Goal: Task Accomplishment & Management: Complete application form

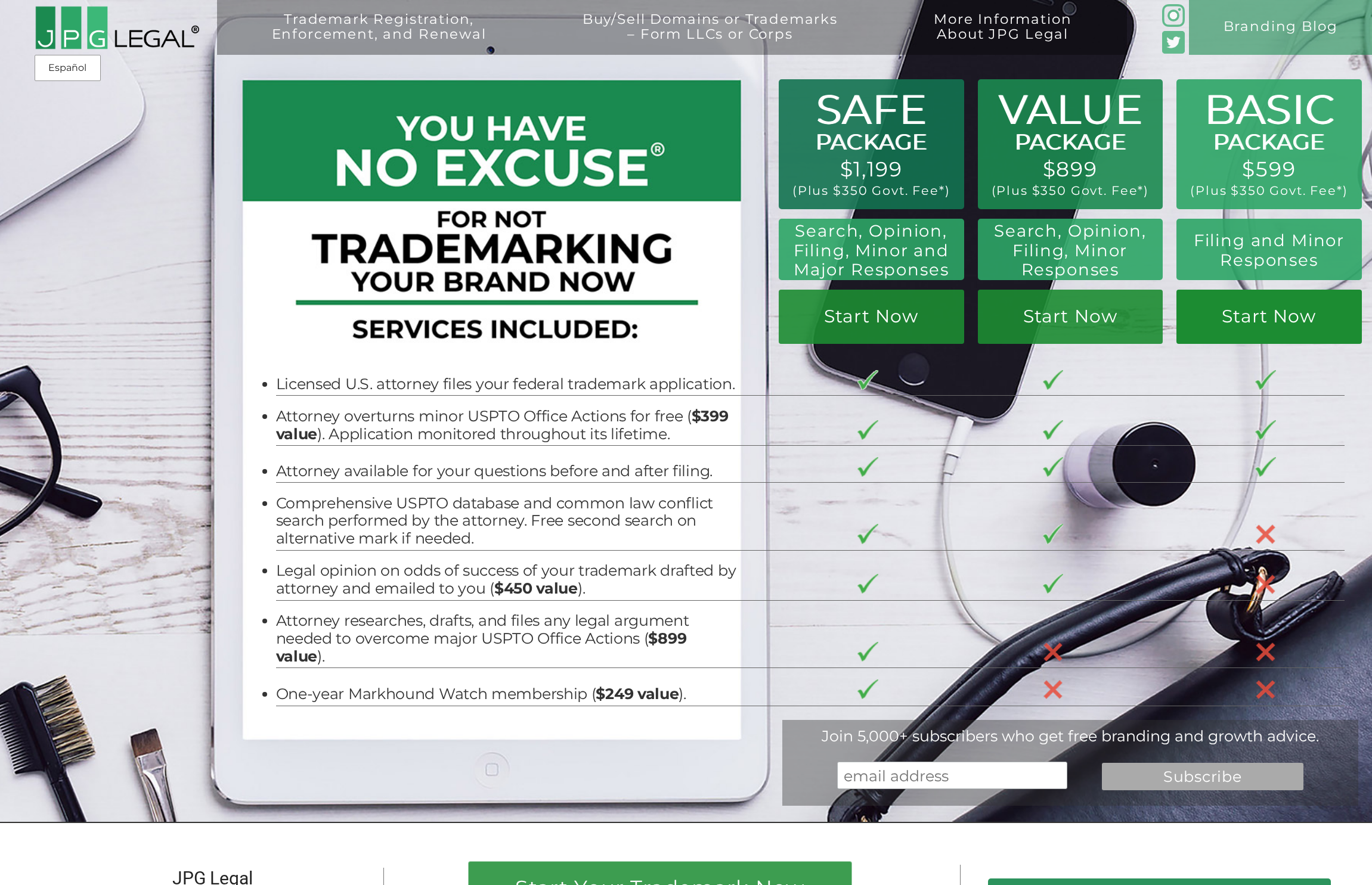
click at [1277, 319] on link "Start Now" at bounding box center [1269, 316] width 186 height 54
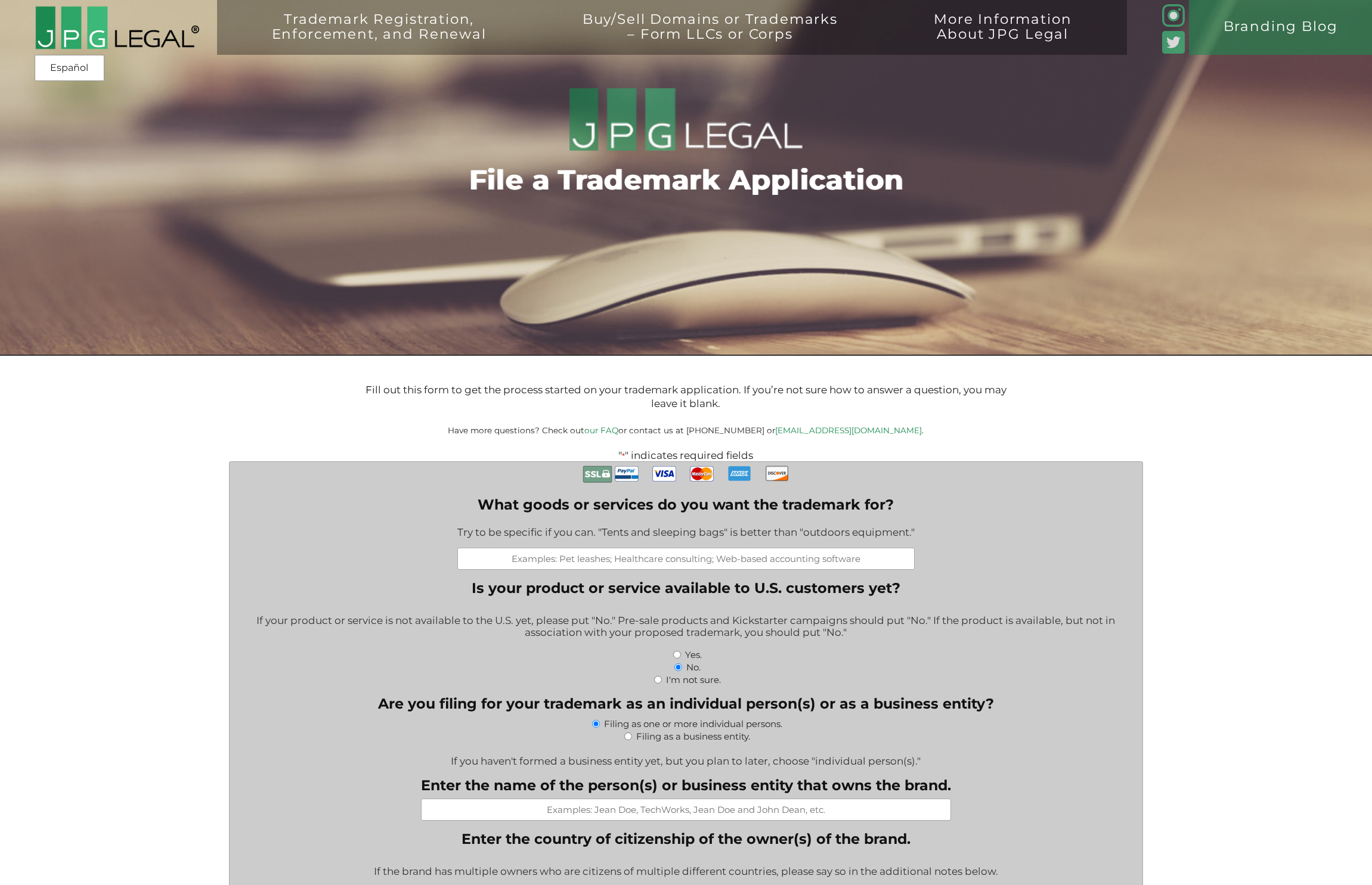
scroll to position [553, 0]
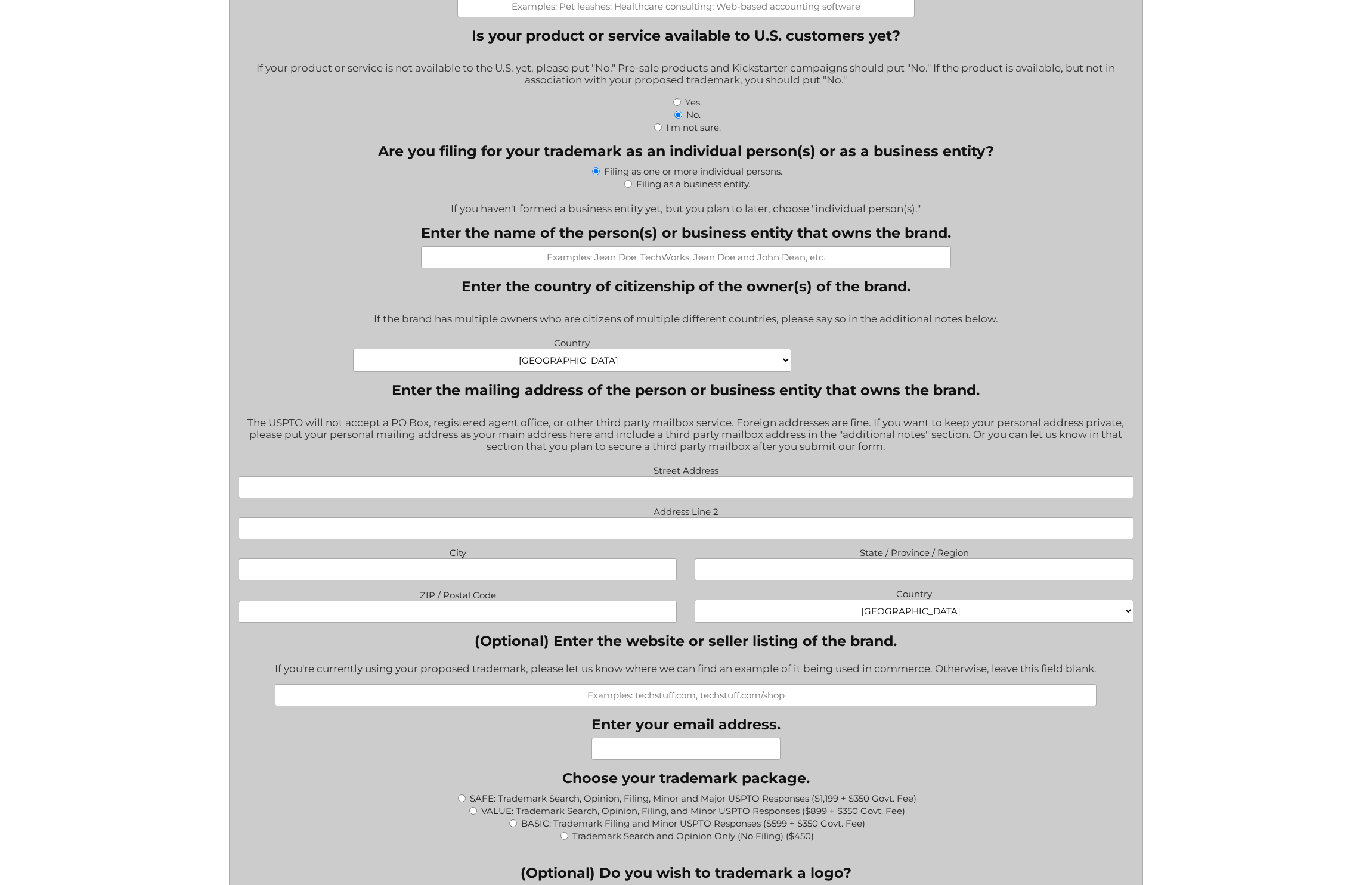
click at [939, 773] on fieldset "Choose your trademark package. * SAFE: Trademark Search, Opinion, Filing, Minor…" at bounding box center [685, 812] width 894 height 85
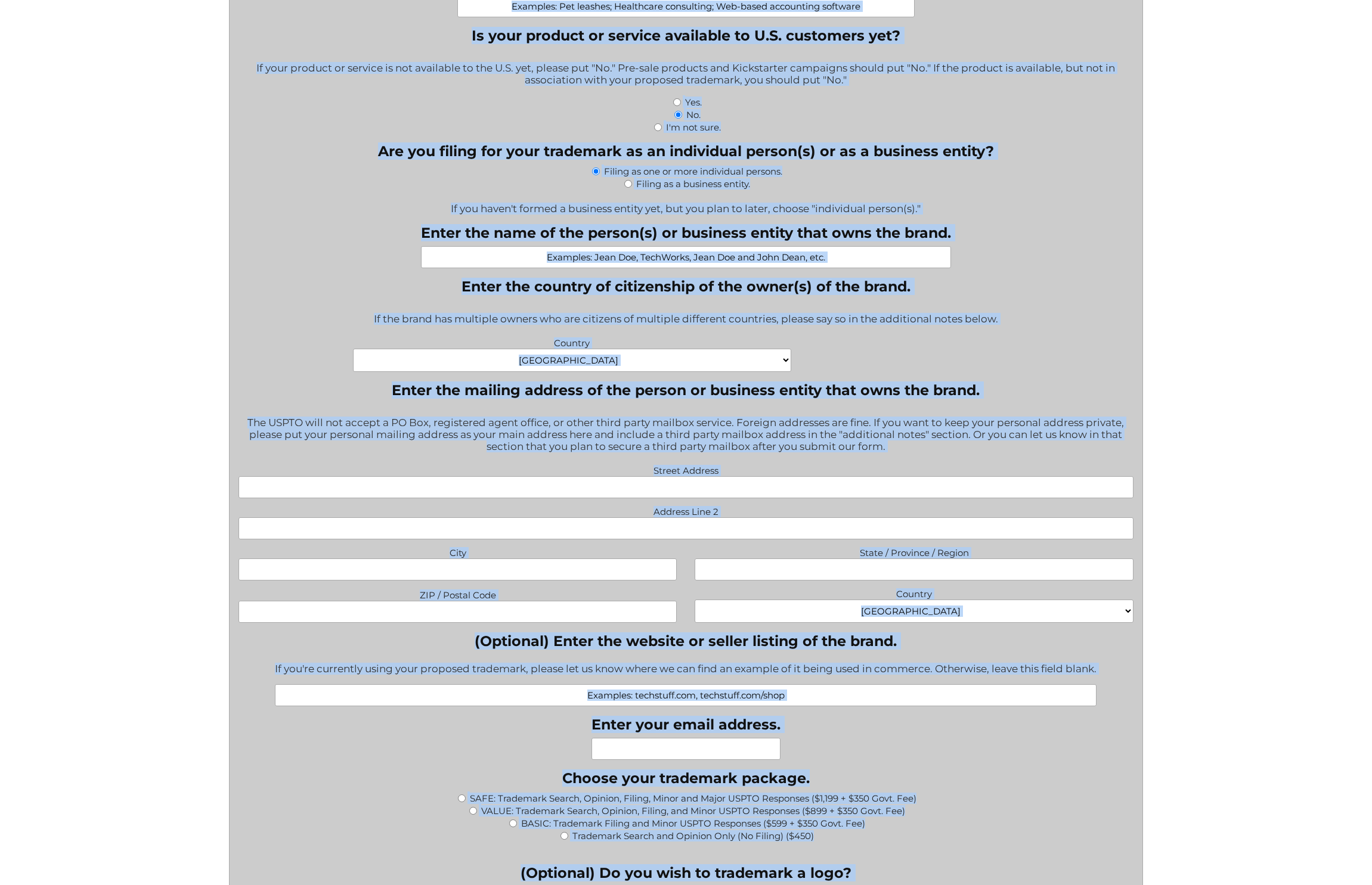
copy body "Trademark Registration, Enforcement, and Renewal File a Trademark Application T…"
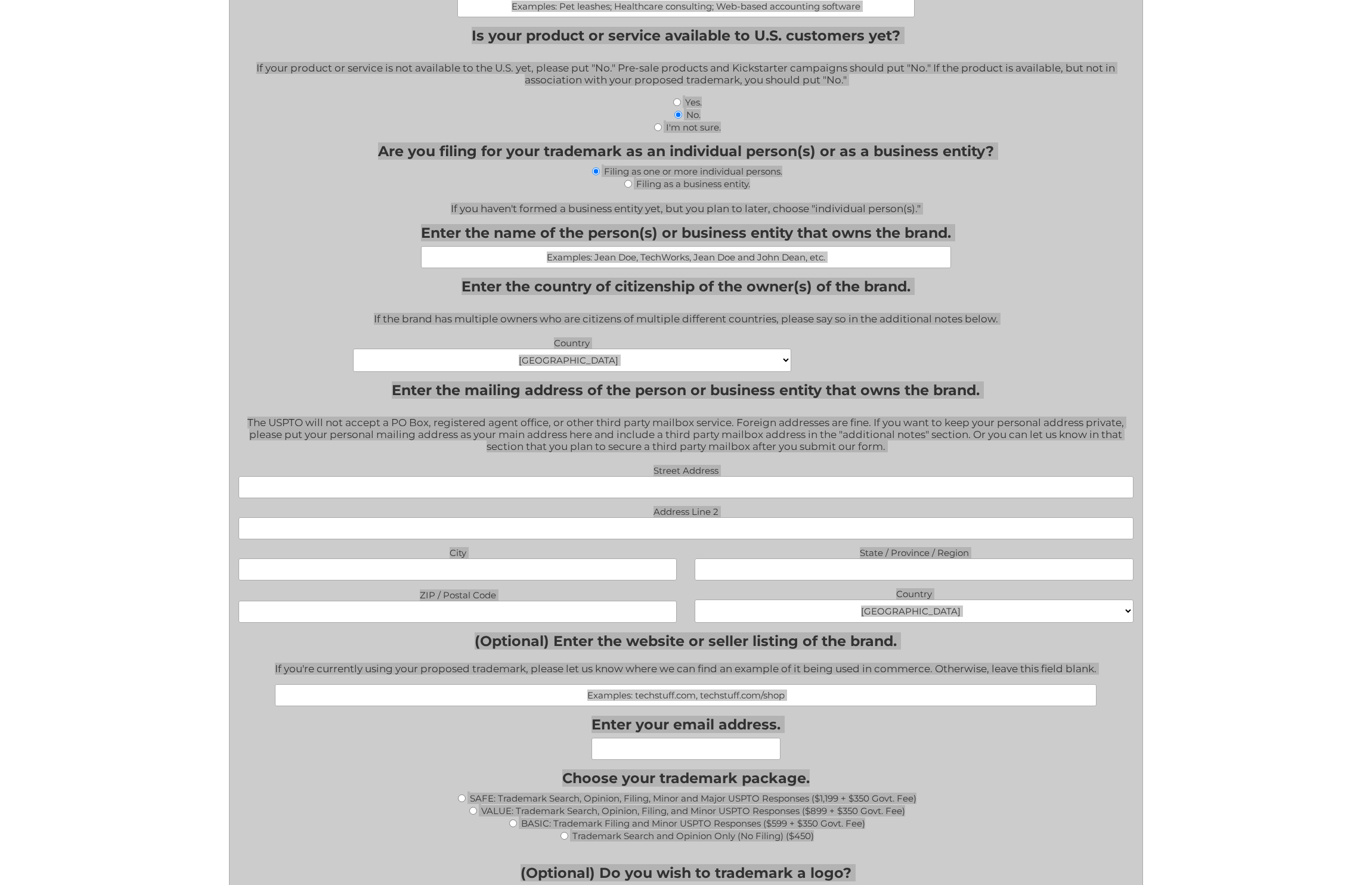
click at [946, 361] on div "Country Afghanistan Albania Algeria American Samoa Andorra Angola Anguilla Anta…" at bounding box center [686, 356] width 912 height 42
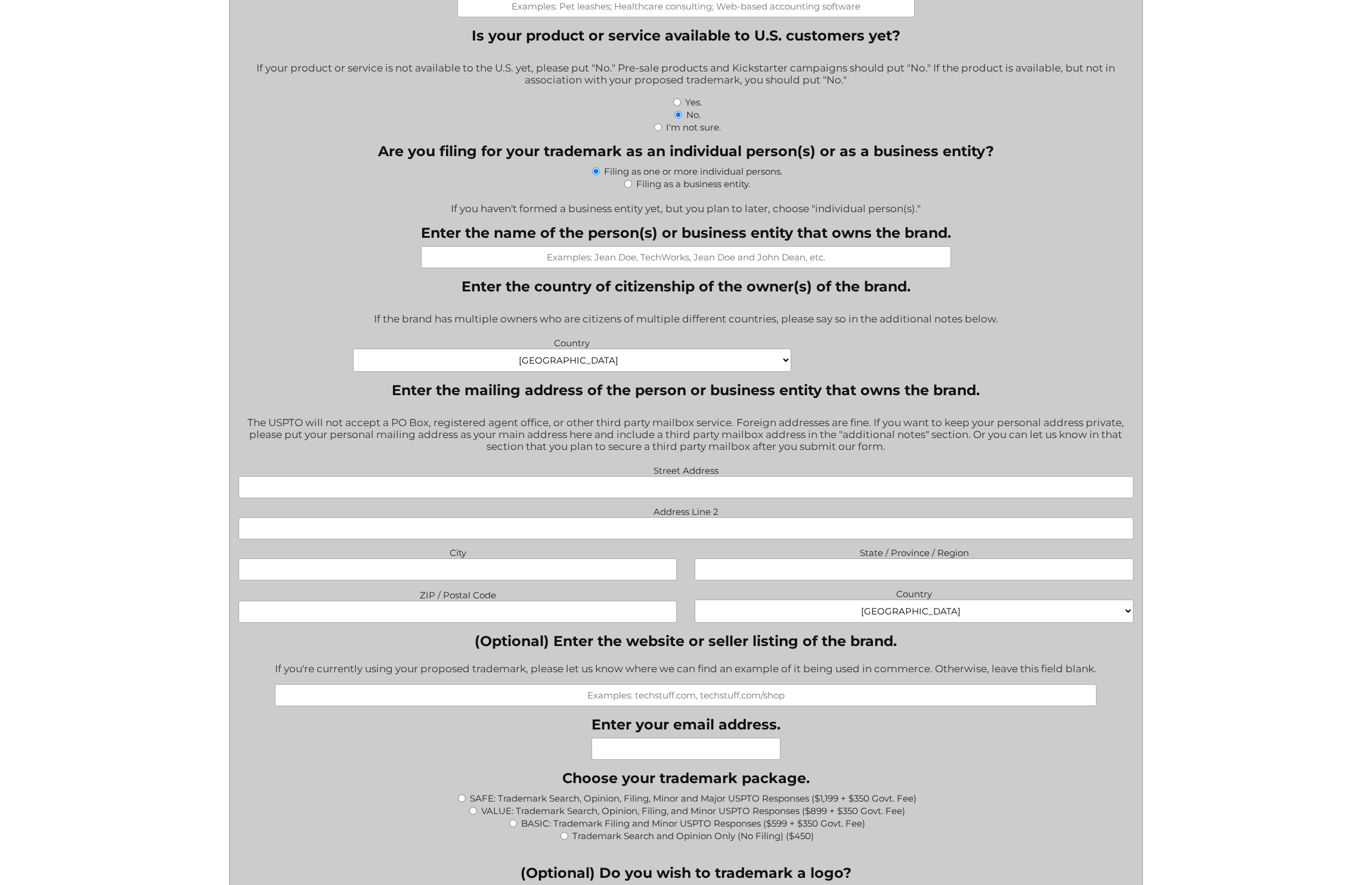
click at [761, 253] on input "Enter the name of the person(s) or business entity that owns the brand." at bounding box center [686, 257] width 530 height 22
type input "NOLAN LATTYAK"
click at [697, 738] on input "Enter your email address." at bounding box center [686, 749] width 189 height 22
type input "n.d.lattyak@gmail.com"
click at [513, 820] on input "BASIC: Trademark Filing and Minor USPTO Responses ($599 + $350 Govt. Fee)" at bounding box center [513, 823] width 8 height 8
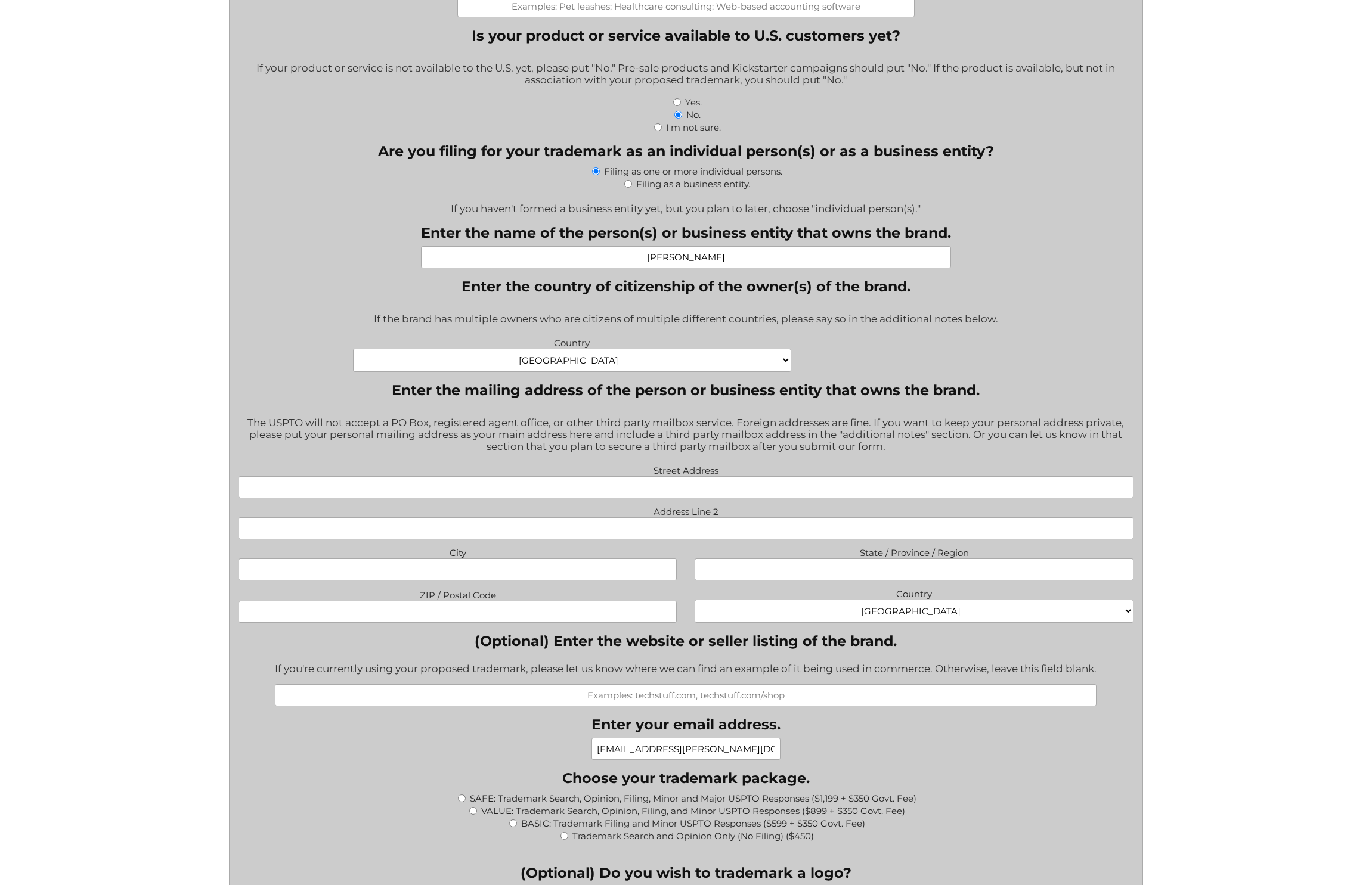
radio input "true"
type input "$949.00"
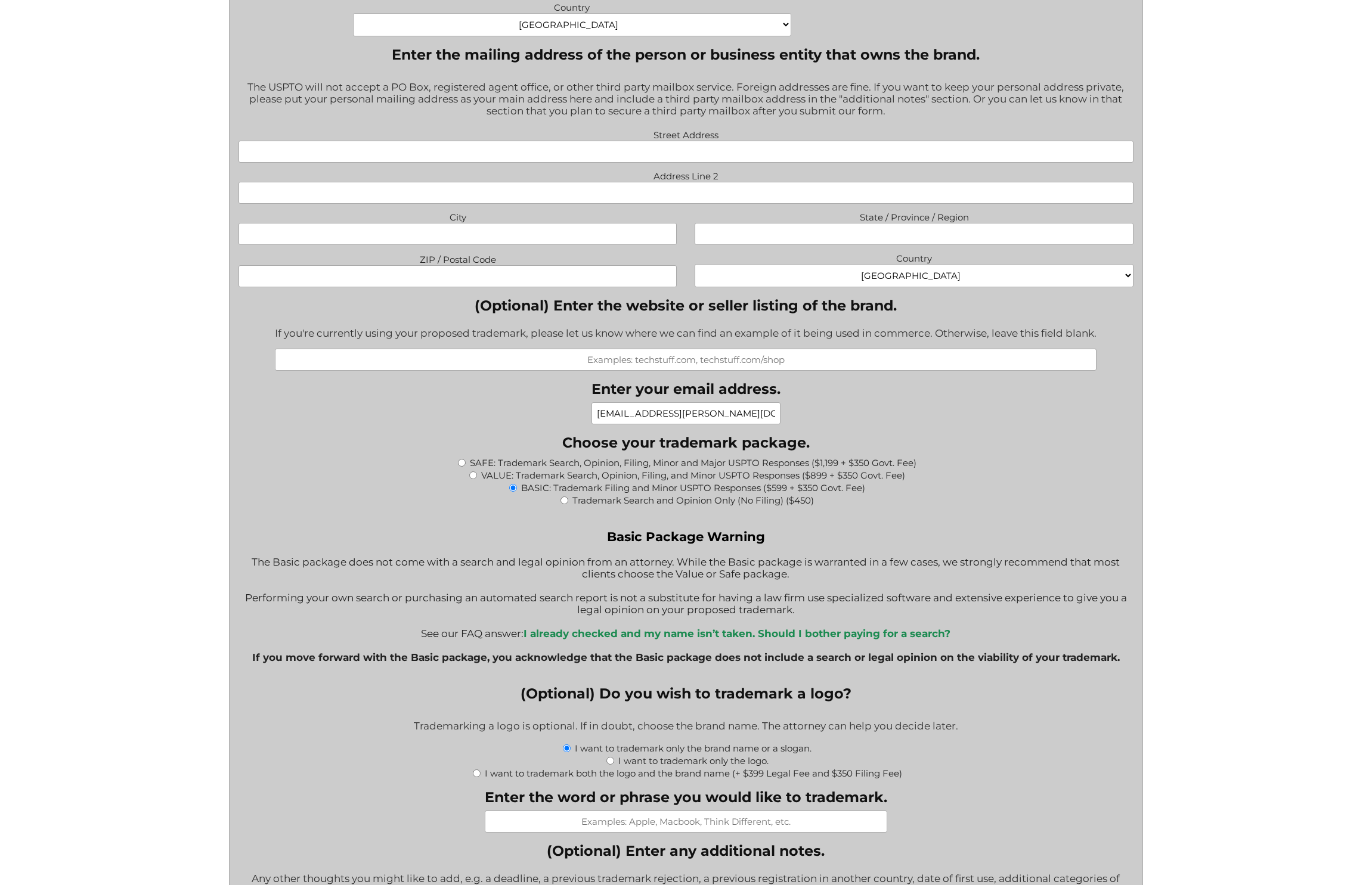
click at [823, 627] on b "I already checked and my name isn’t taken. Should I bother paying for a search?" at bounding box center [737, 633] width 427 height 12
click at [473, 472] on input "VALUE: Trademark Search, Opinion, Filing, and Minor USPTO Responses ($899 + $35…" at bounding box center [473, 475] width 8 height 8
radio input "true"
type input "$1,249.00"
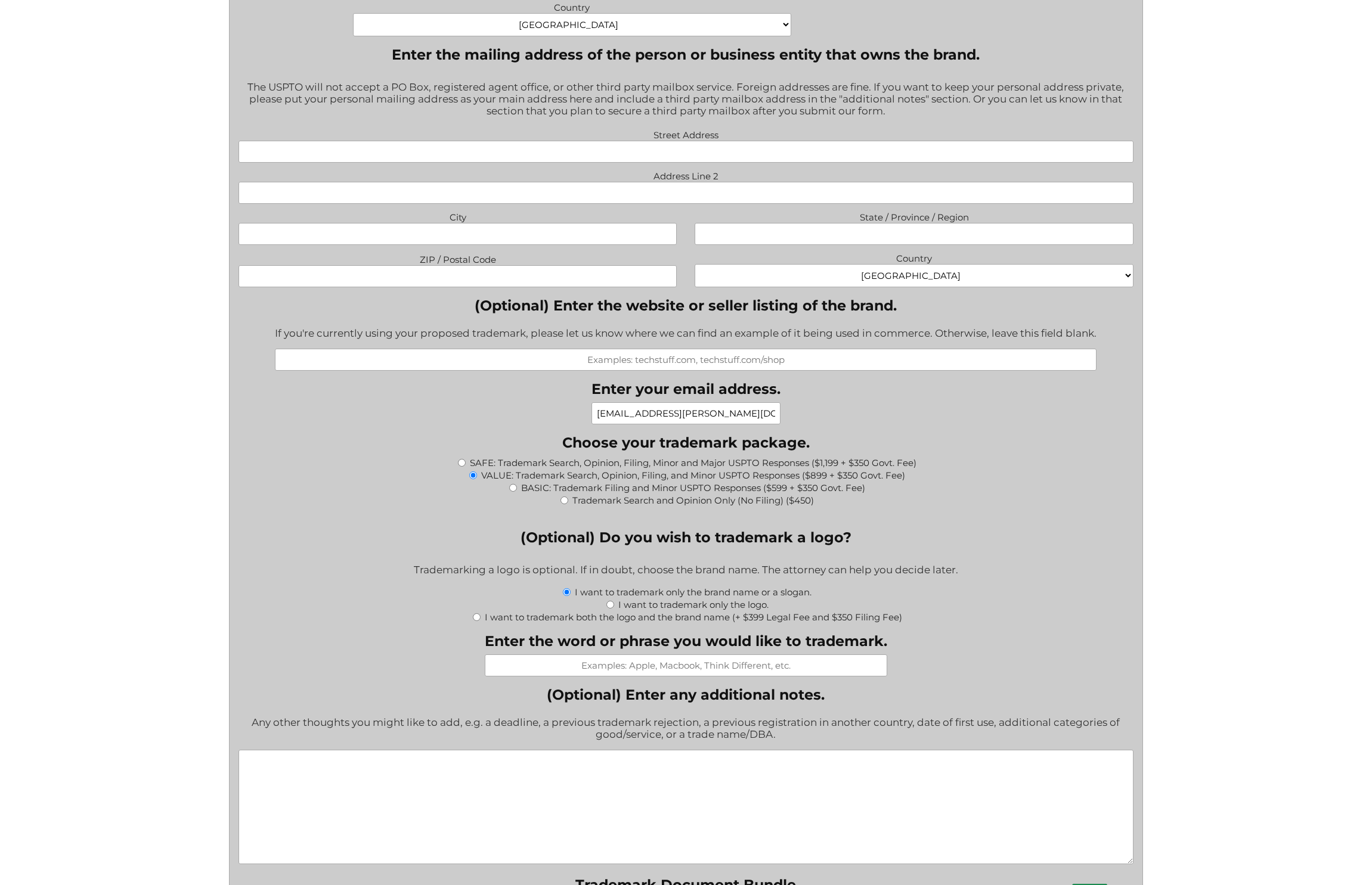
click at [669, 656] on input "Enter the word or phrase you would like to trademark." at bounding box center [686, 666] width 403 height 22
type input "SILENTNODES"
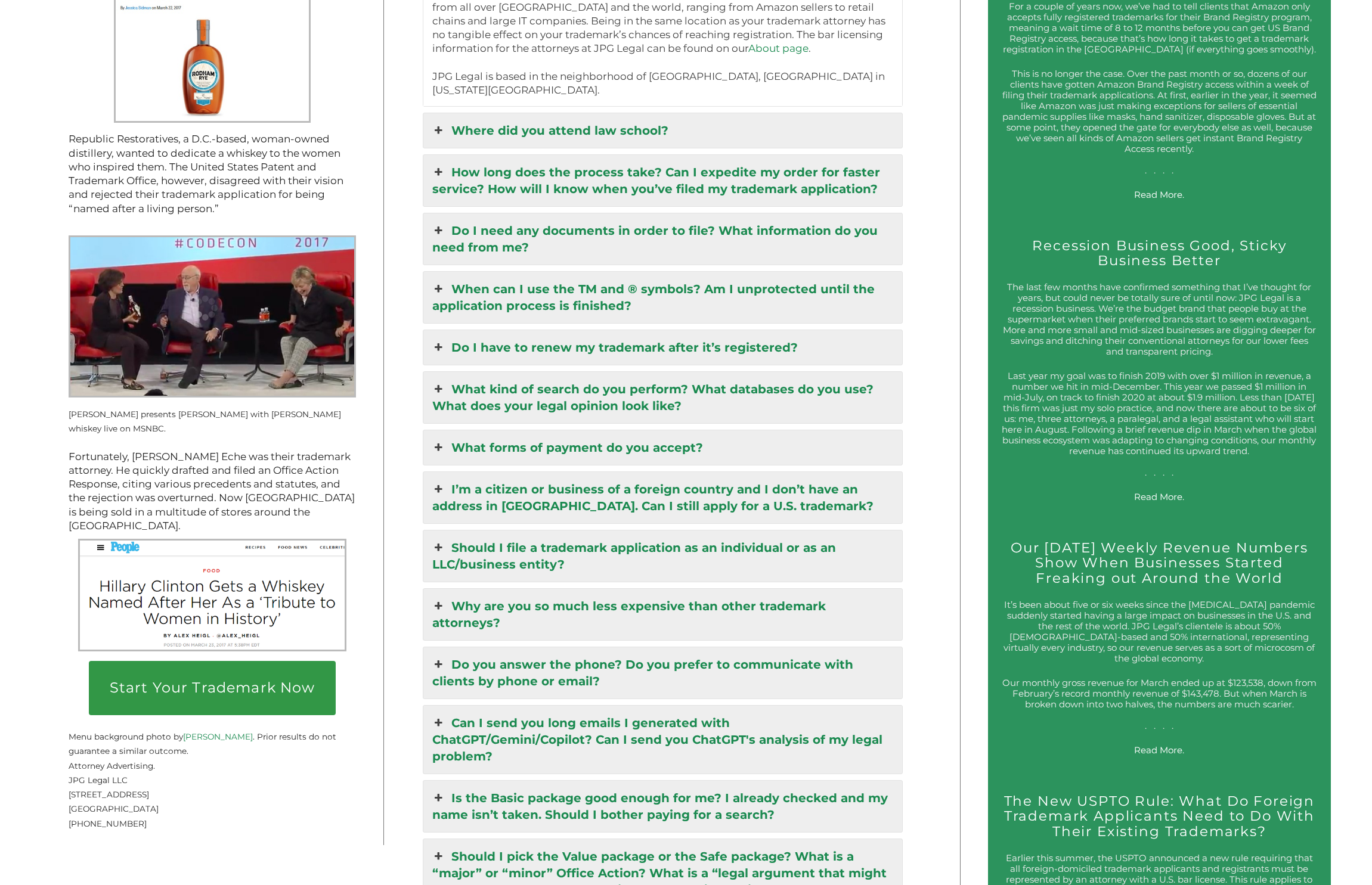
scroll to position [1849, 0]
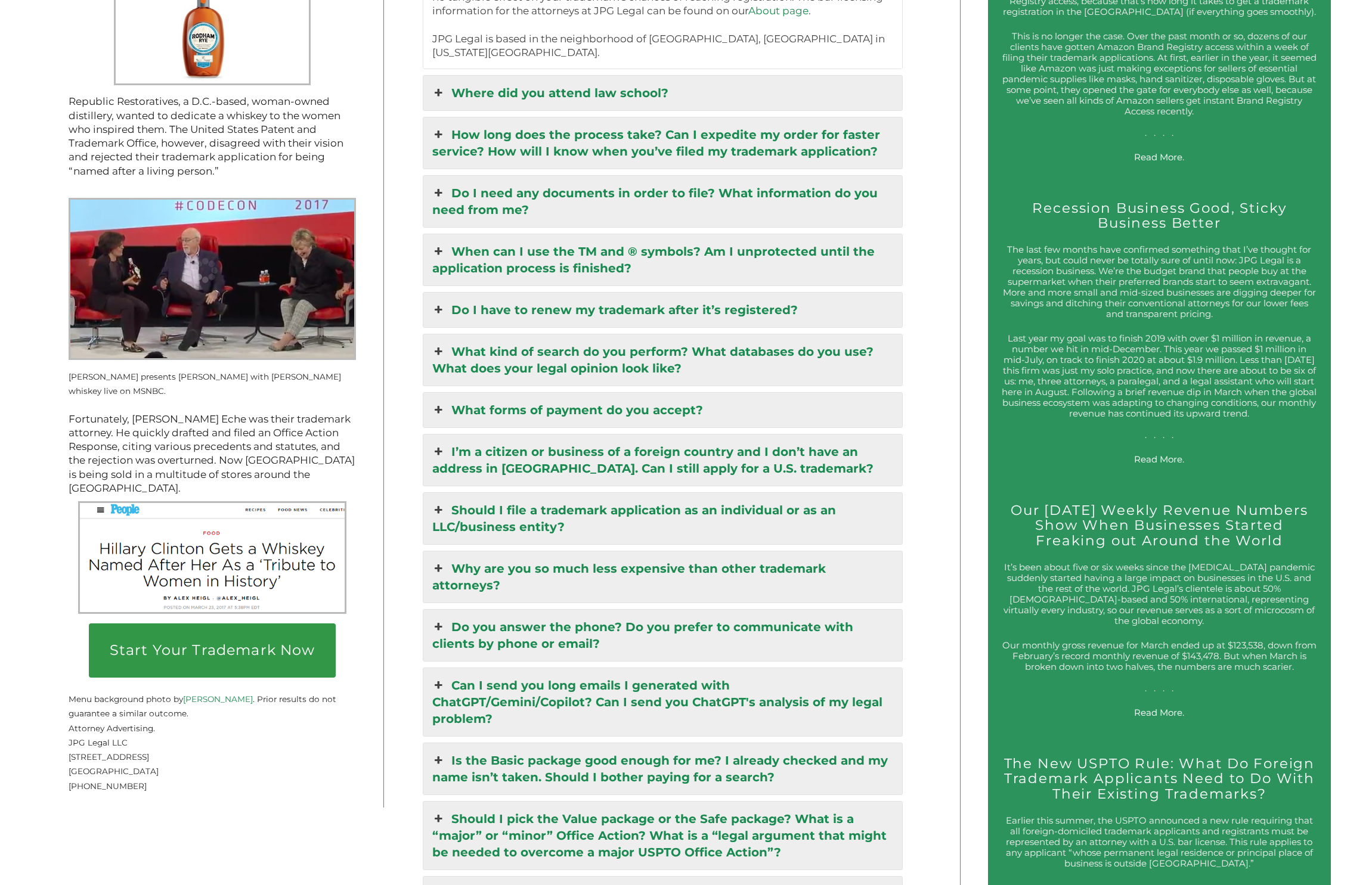
click at [558, 668] on link "Can I send you long emails I generated with ChatGPT/Gemini/Copilot? Can I send …" at bounding box center [663, 702] width 479 height 68
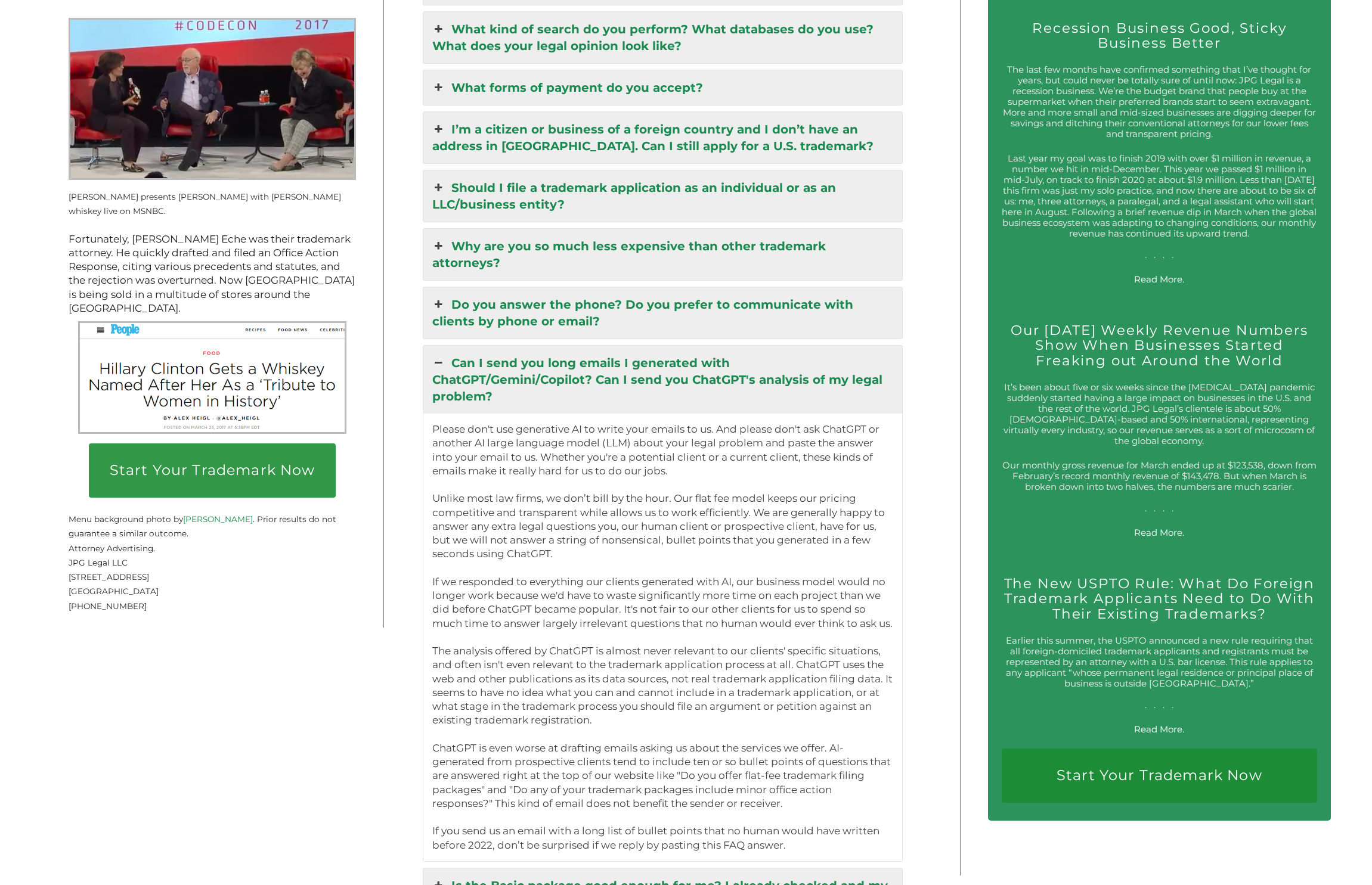
scroll to position [2331, 0]
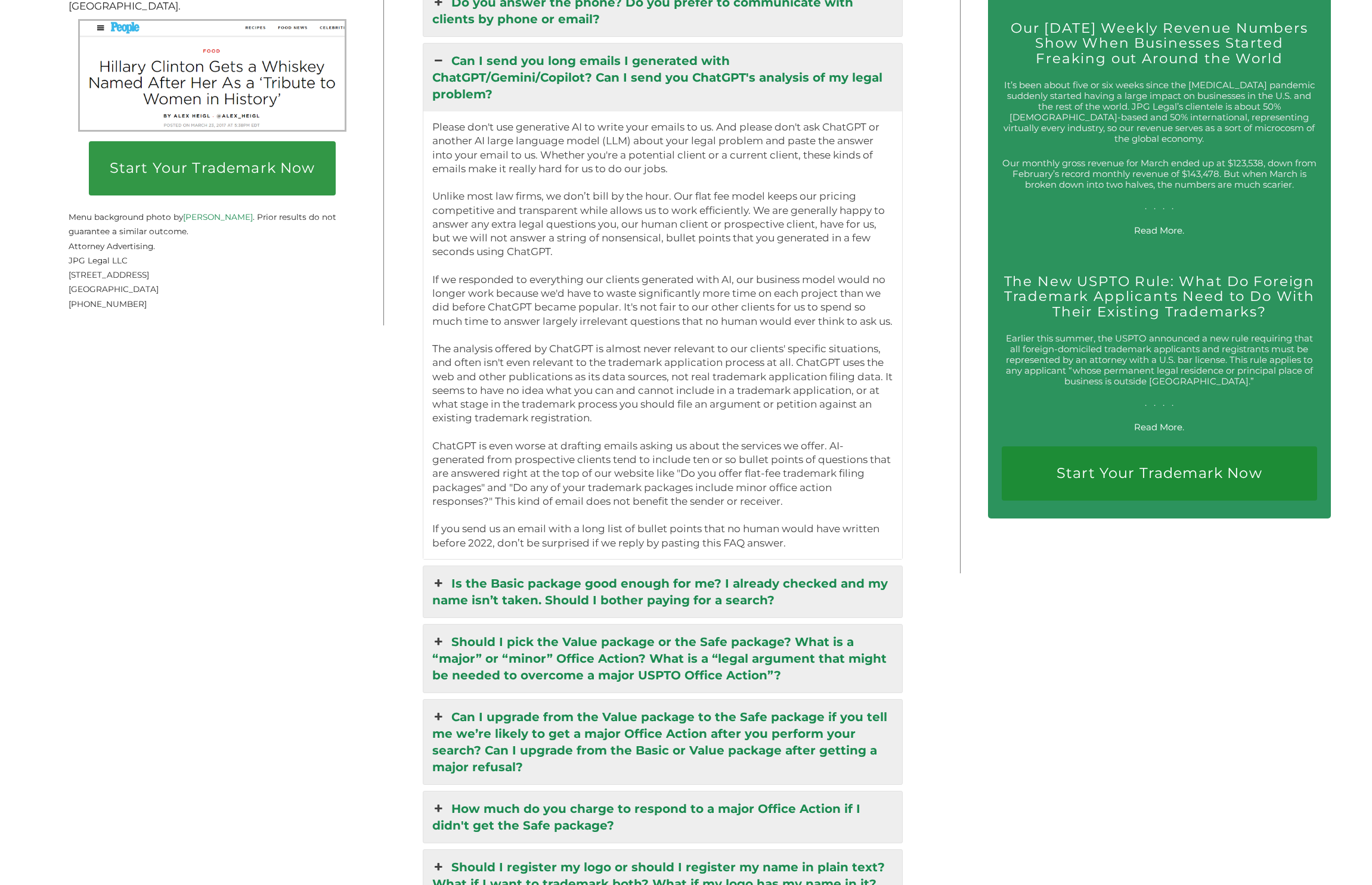
click at [673, 566] on link "Is the Basic package good enough for me? I already checked and my name isn’t ta…" at bounding box center [663, 592] width 479 height 52
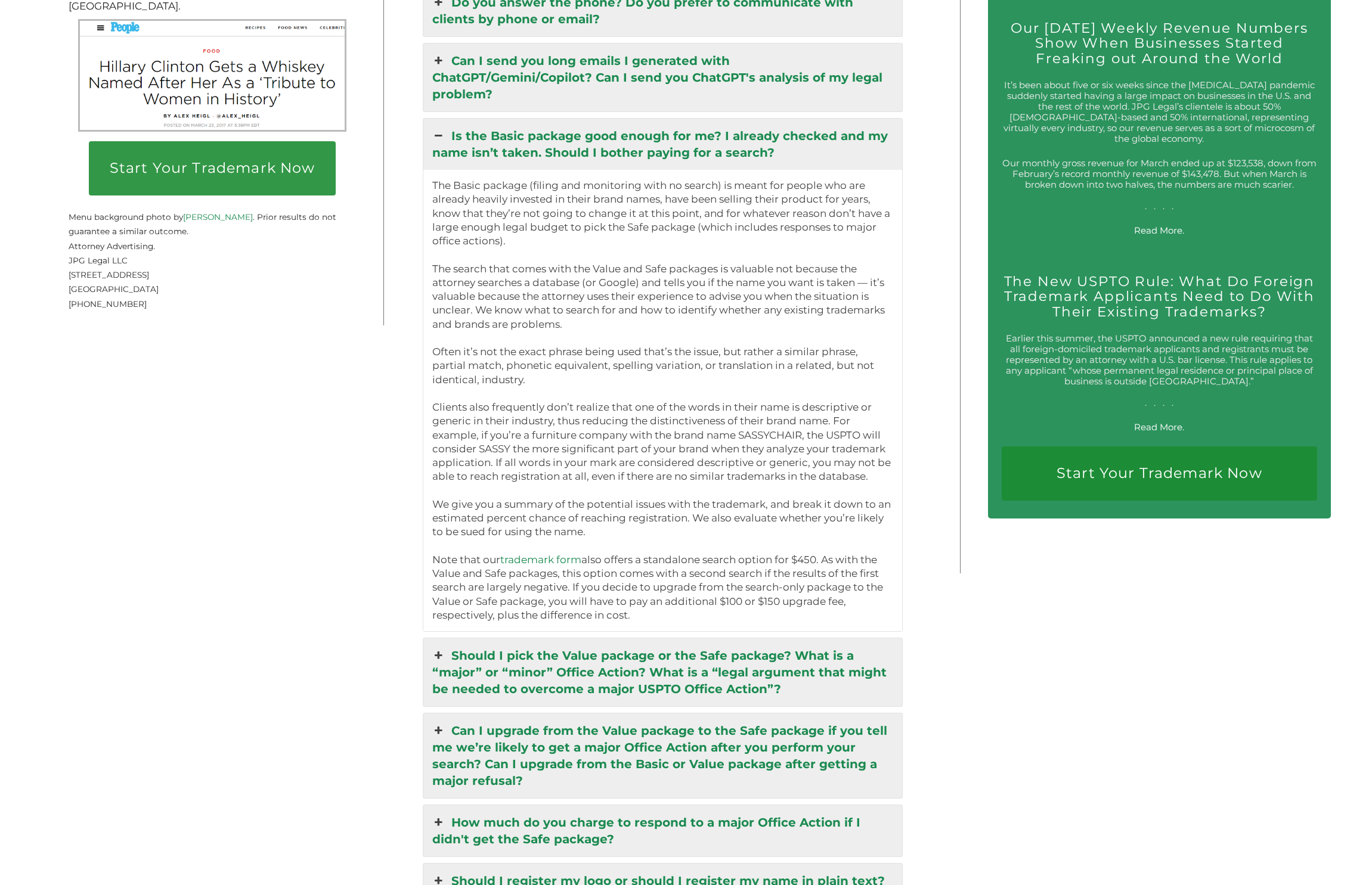
drag, startPoint x: 660, startPoint y: 544, endPoint x: 441, endPoint y: 73, distance: 519.4
click at [441, 118] on div "Is the Basic package good enough for me? I already checked and my name isn’t ta…" at bounding box center [663, 375] width 480 height 514
copy div "Lo ips Dolor sitamet cons adipis eli se? D eiusmod tempori utl et dolo mag’a en…"
click at [606, 416] on p "The Basic package (filing and monitoring with no search) is meant for people wh…" at bounding box center [663, 401] width 461 height 444
click at [478, 385] on p "The Basic package (filing and monitoring with no search) is meant for people wh…" at bounding box center [663, 401] width 461 height 444
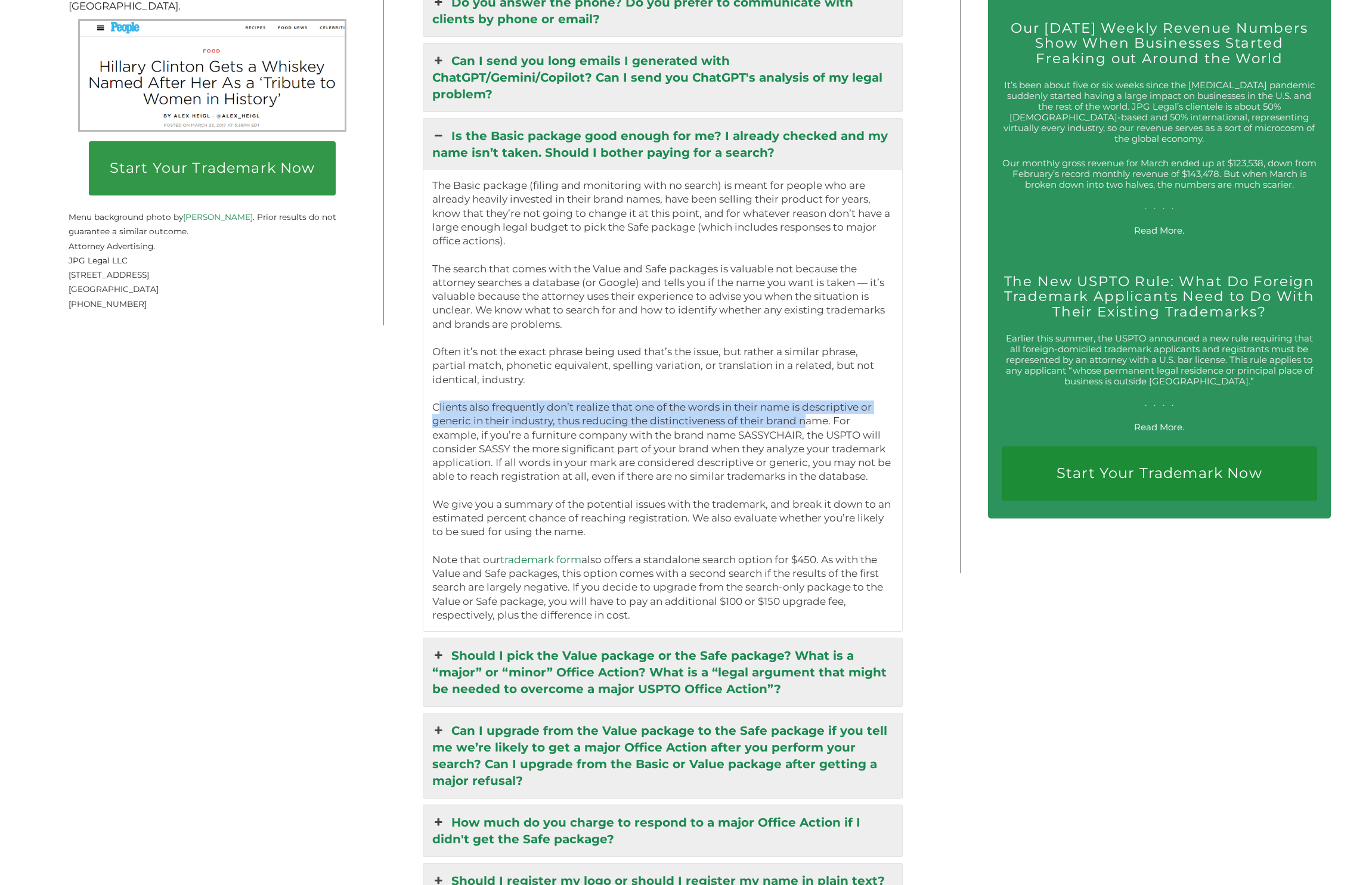
drag, startPoint x: 436, startPoint y: 341, endPoint x: 803, endPoint y: 359, distance: 367.4
click at [803, 359] on p "The Basic package (filing and monitoring with no search) is meant for people wh…" at bounding box center [663, 401] width 461 height 444
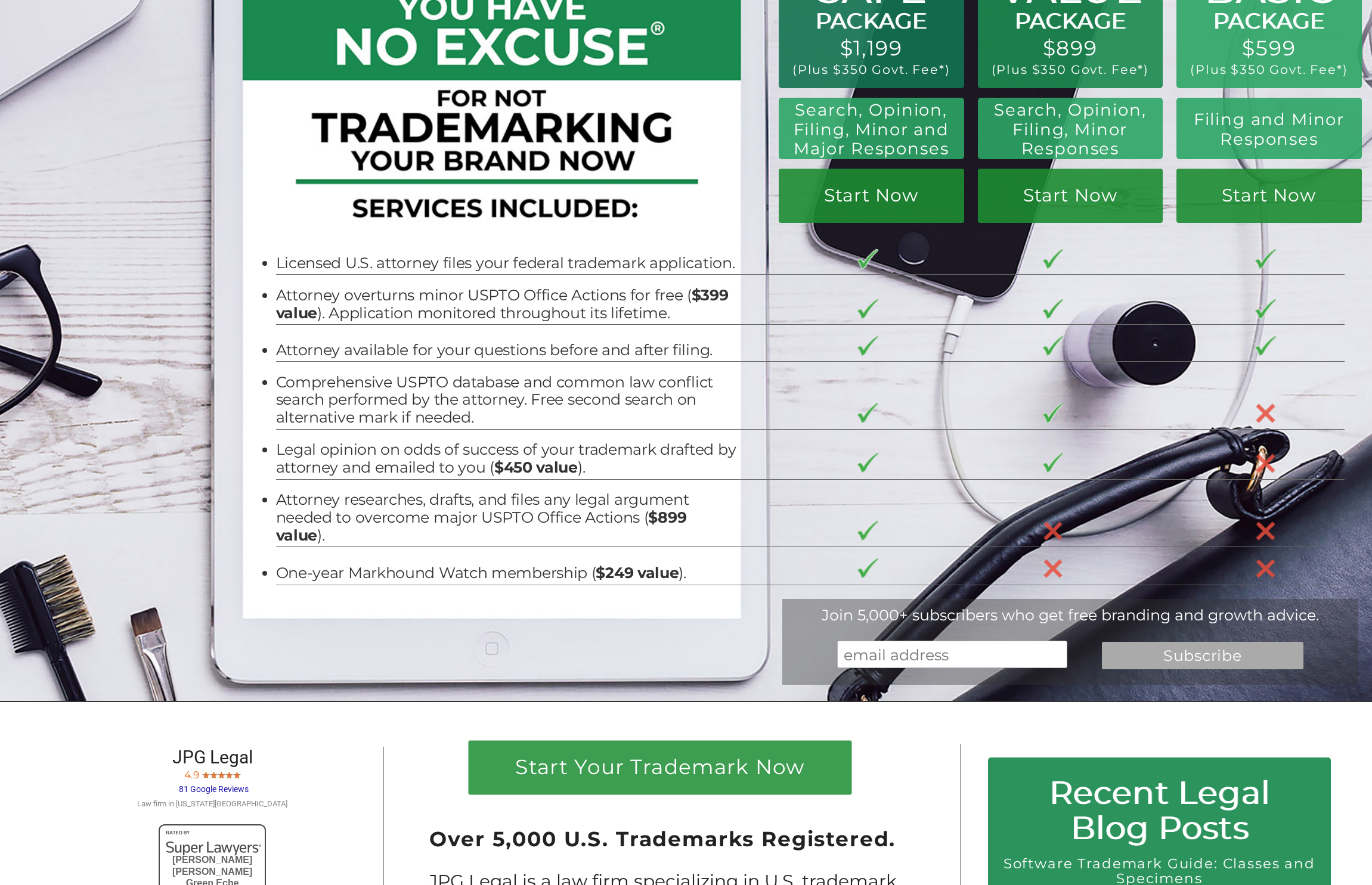
scroll to position [0, 0]
